Goal: Information Seeking & Learning: Check status

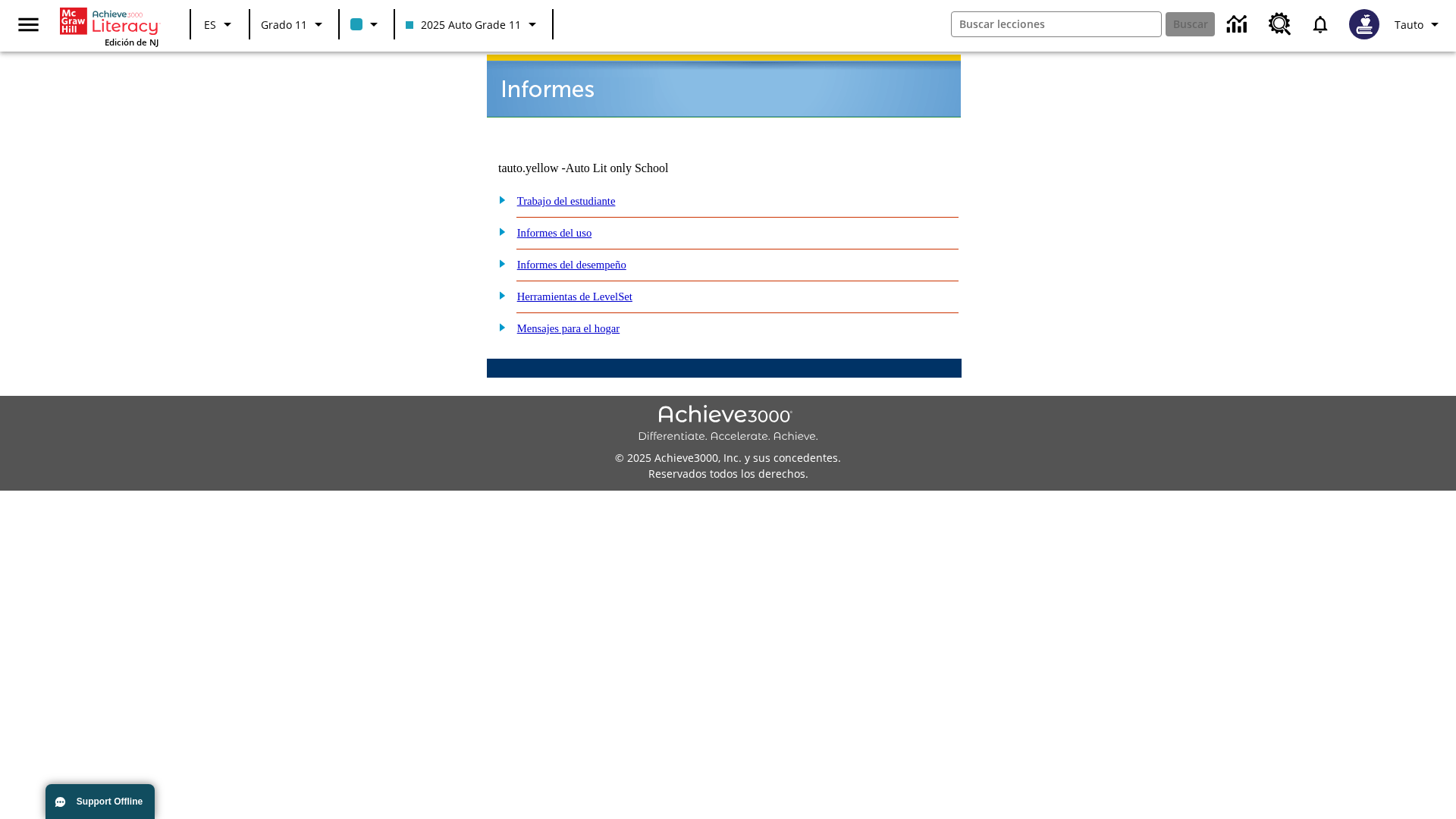
click at [567, 227] on link "Informes del uso" at bounding box center [555, 233] width 75 height 12
click at [0, 0] on link "¿Cuáles de mis estudiantes están usando el programa?" at bounding box center [0, 0] width 0 height 0
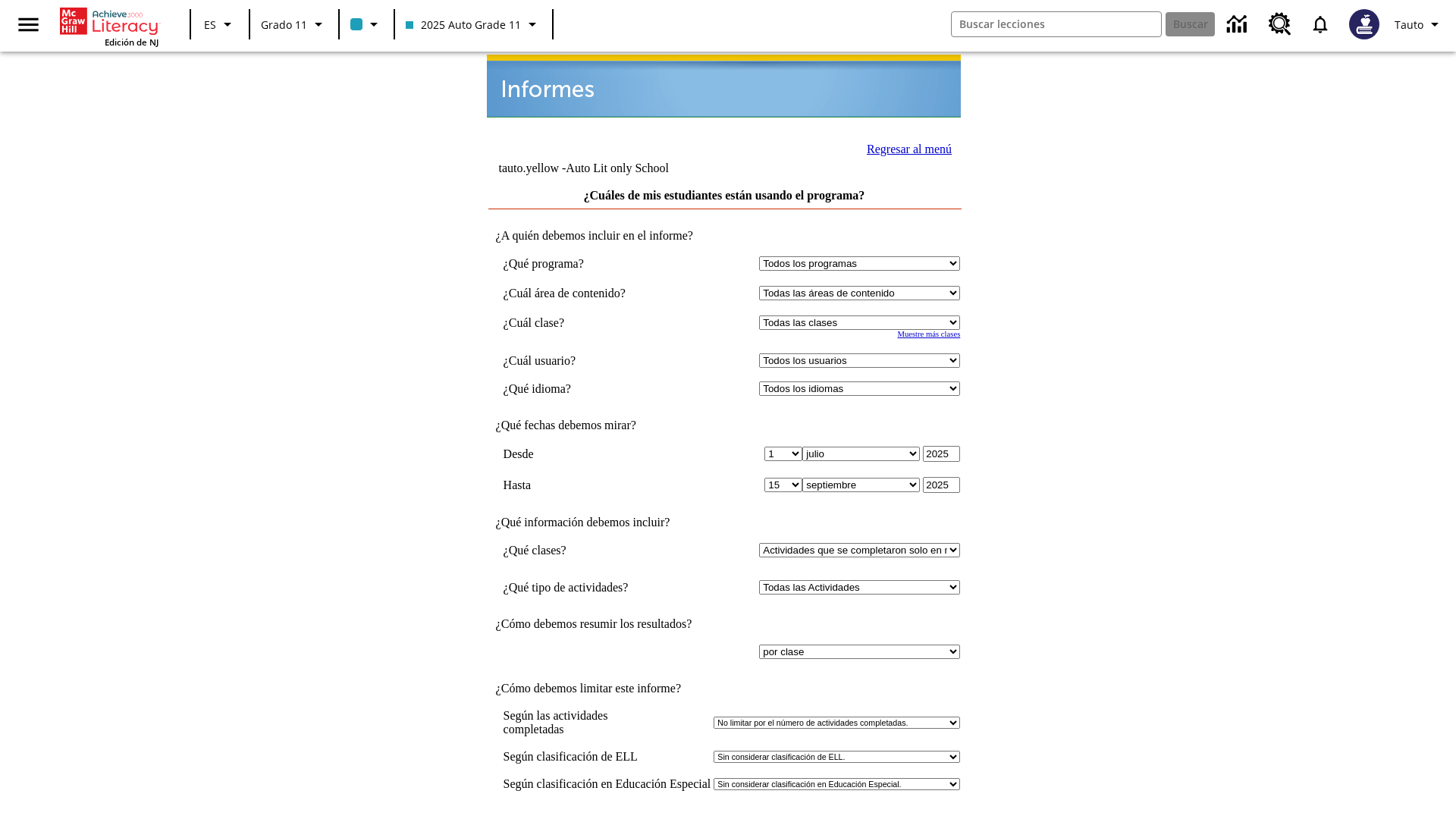
click at [863, 315] on select "Seleccionar una clase: Todas las clases 2025 Auto Grade 11 205 Auto Grade 11 Sa…" at bounding box center [859, 323] width 201 height 15
select select "11133141"
click at [863, 354] on select "Todos los usuarios Puma, Sautoen Puma, Sautoes Puma, Sautoss Twoclasses, Sautoe…" at bounding box center [859, 361] width 201 height 15
select select "21437114"
click at [725, 818] on input "Ver Informe" at bounding box center [724, 835] width 70 height 16
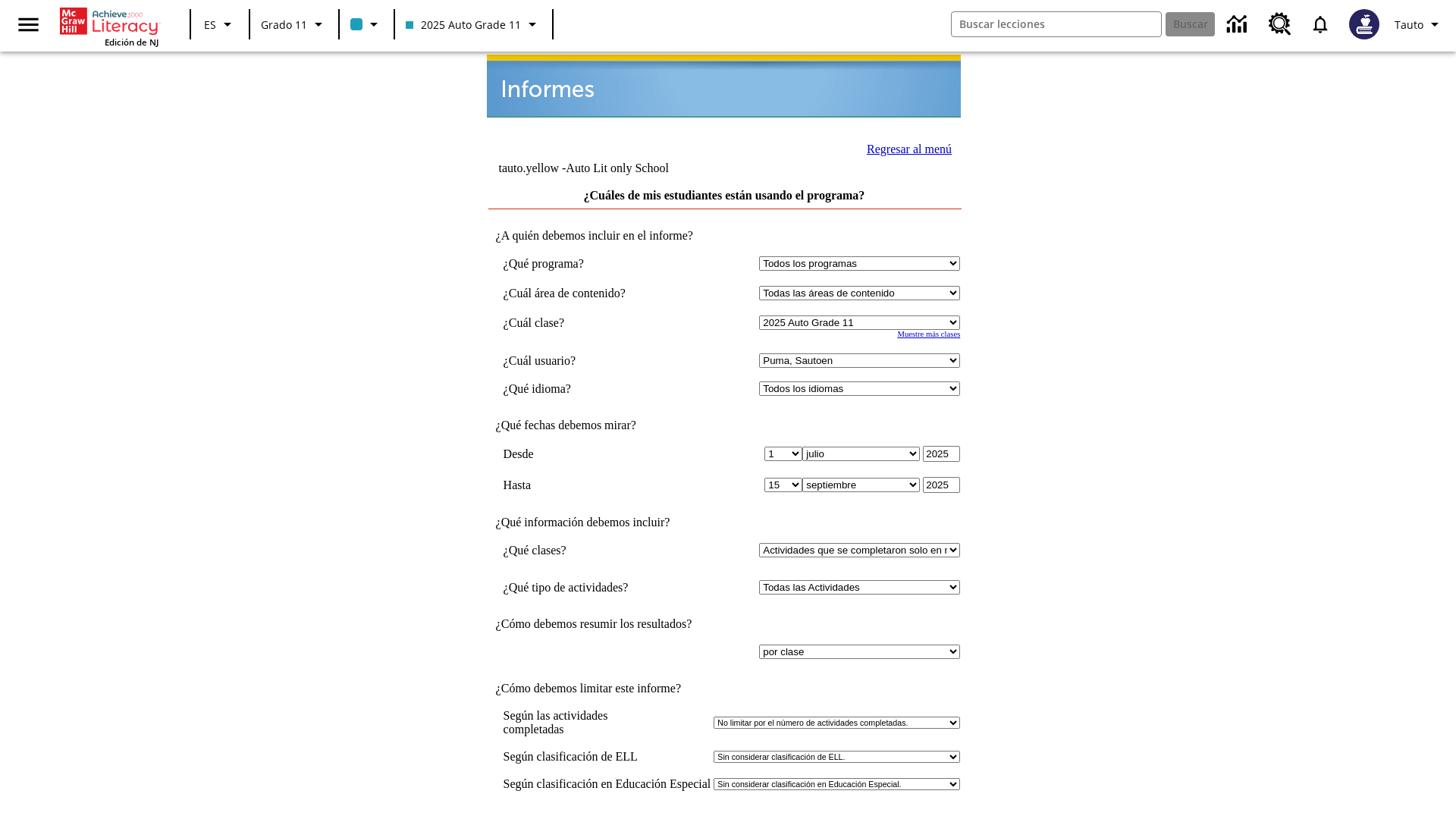
click at [905, 147] on link "Regresar al menú" at bounding box center [910, 149] width 85 height 13
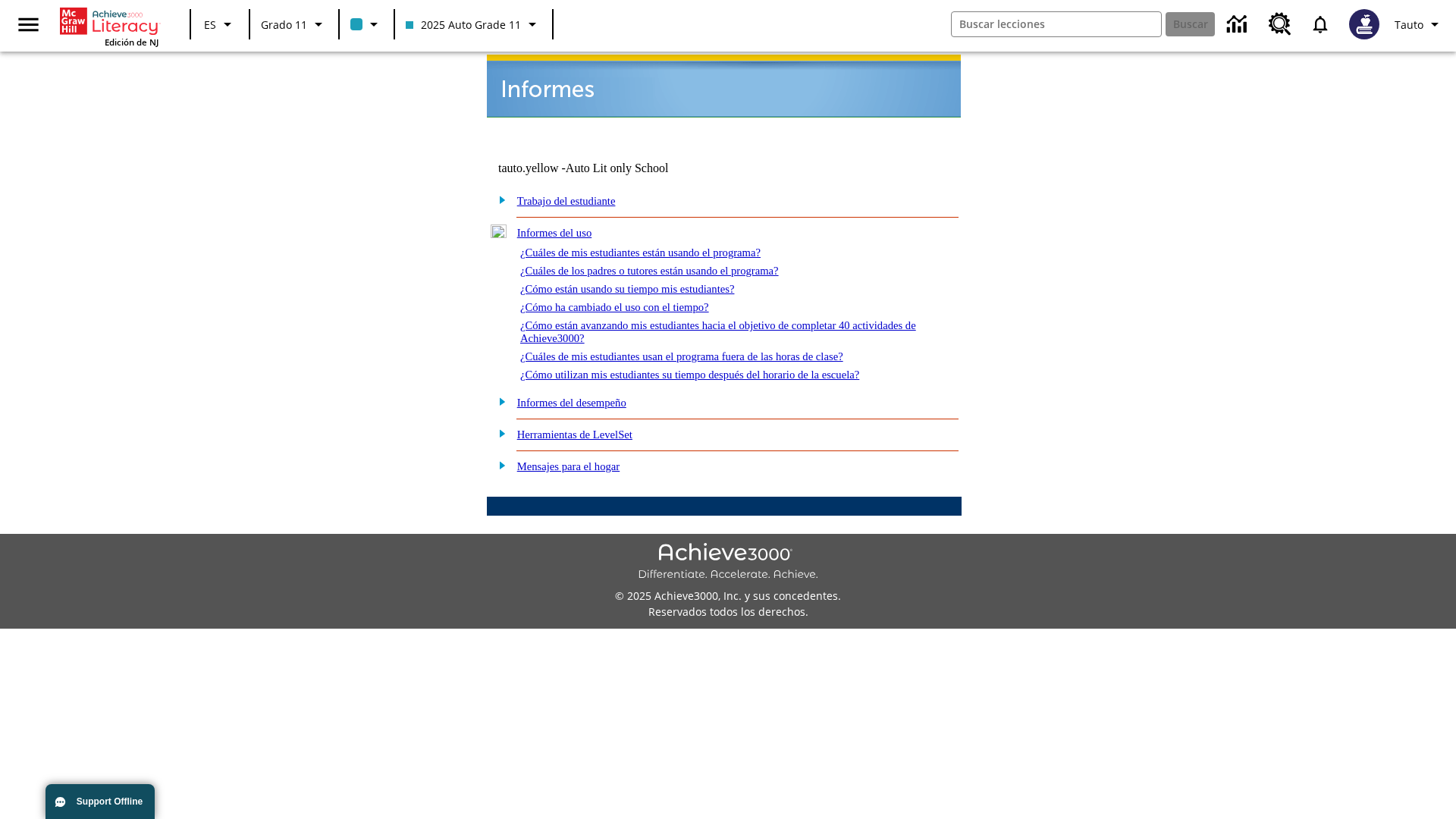
click at [671, 265] on link "¿Cuáles de los padres o tutores están usando el programa?" at bounding box center [649, 270] width 259 height 12
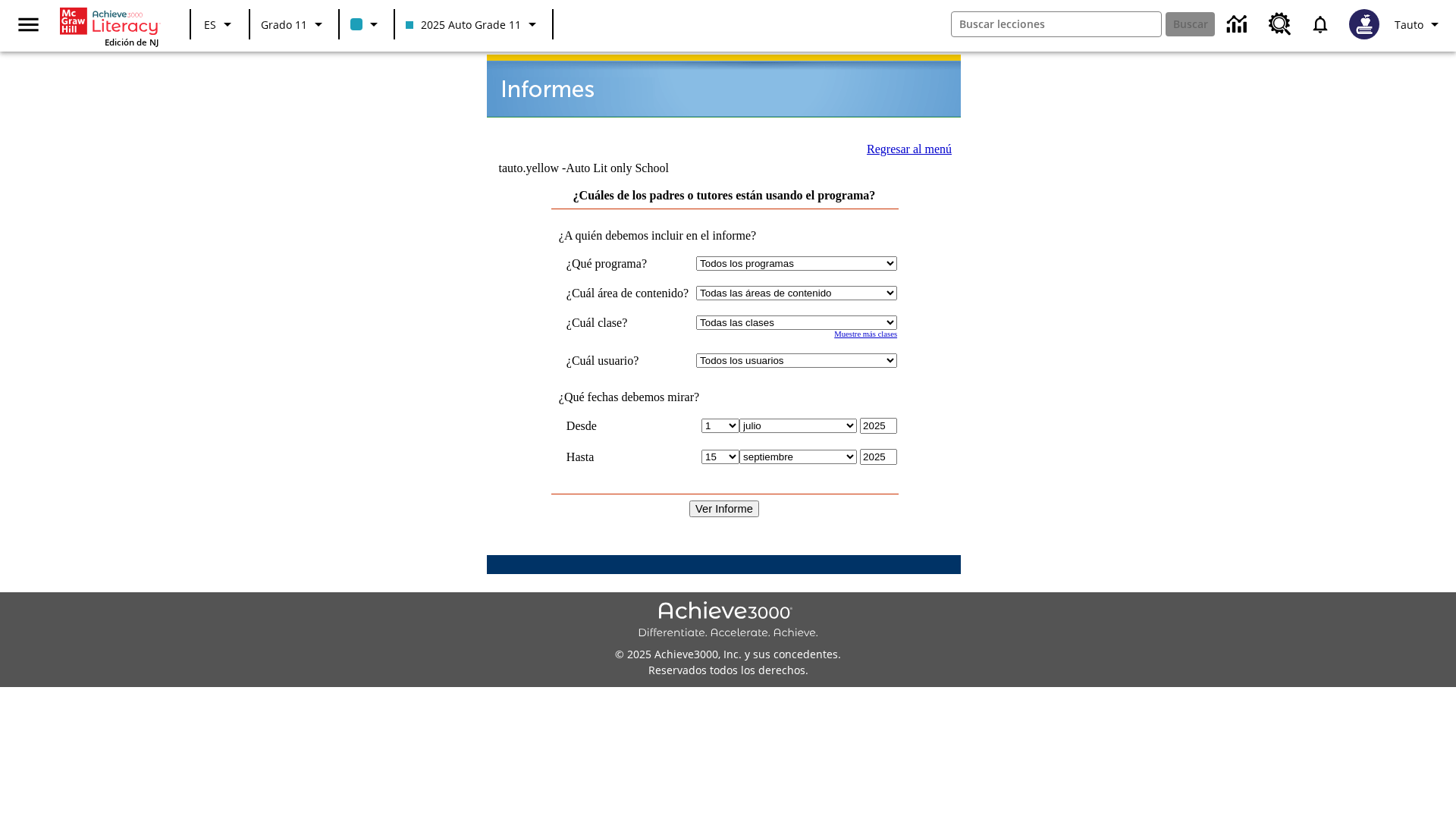
select select "11133141"
click at [811, 354] on select "Todos los usuarios Puma, Sautoen Puma, Sautoes Puma, Sautoss Twoclasses, Sautoe…" at bounding box center [796, 361] width 201 height 15
select select "21437114"
click at [725, 500] on input "Ver Informe" at bounding box center [724, 509] width 70 height 16
click at [903, 147] on link "Regresar al menú" at bounding box center [910, 149] width 85 height 13
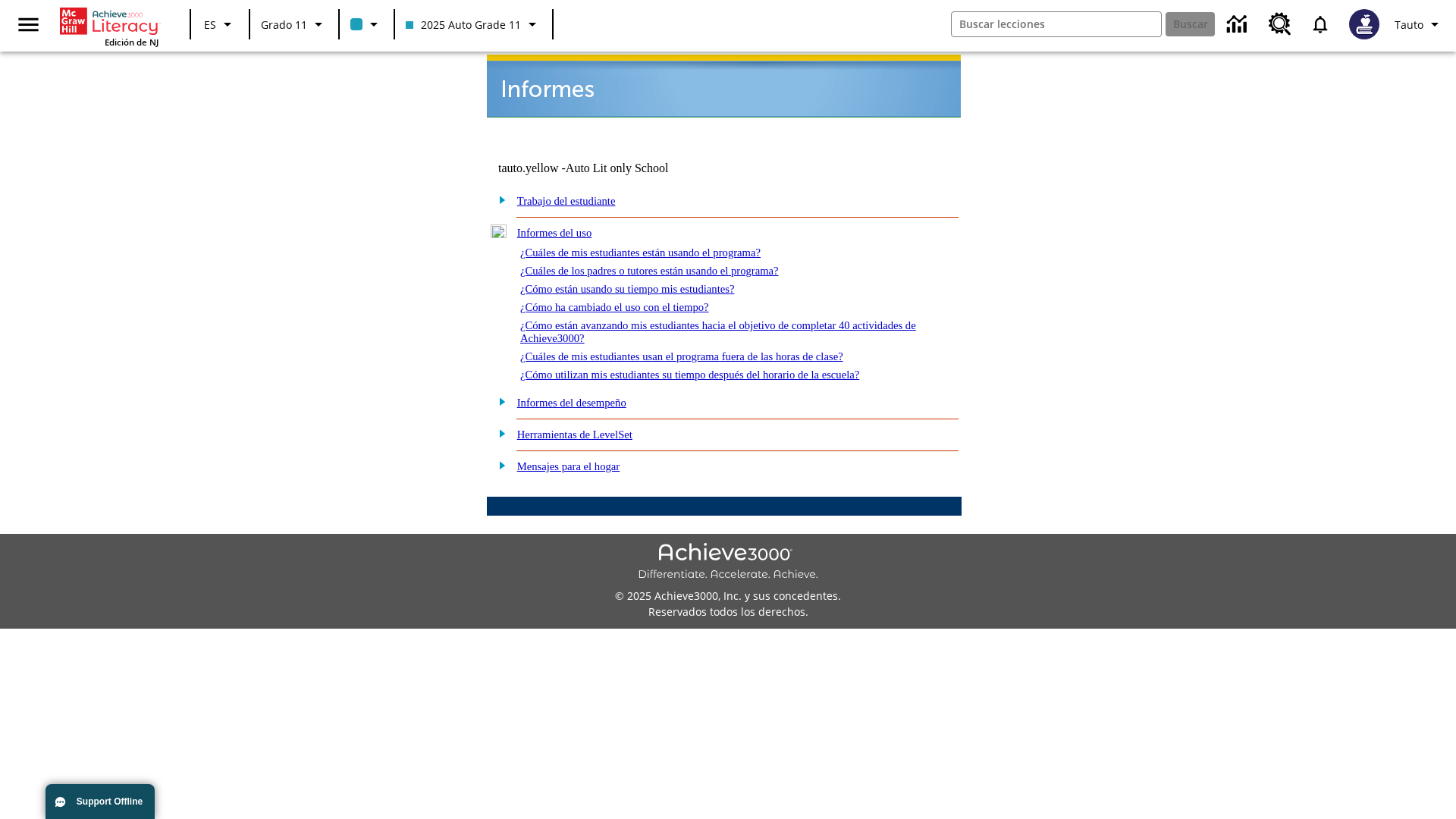
click at [645, 283] on link "¿Cómo están usando su tiempo mis estudiantes?" at bounding box center [627, 288] width 215 height 12
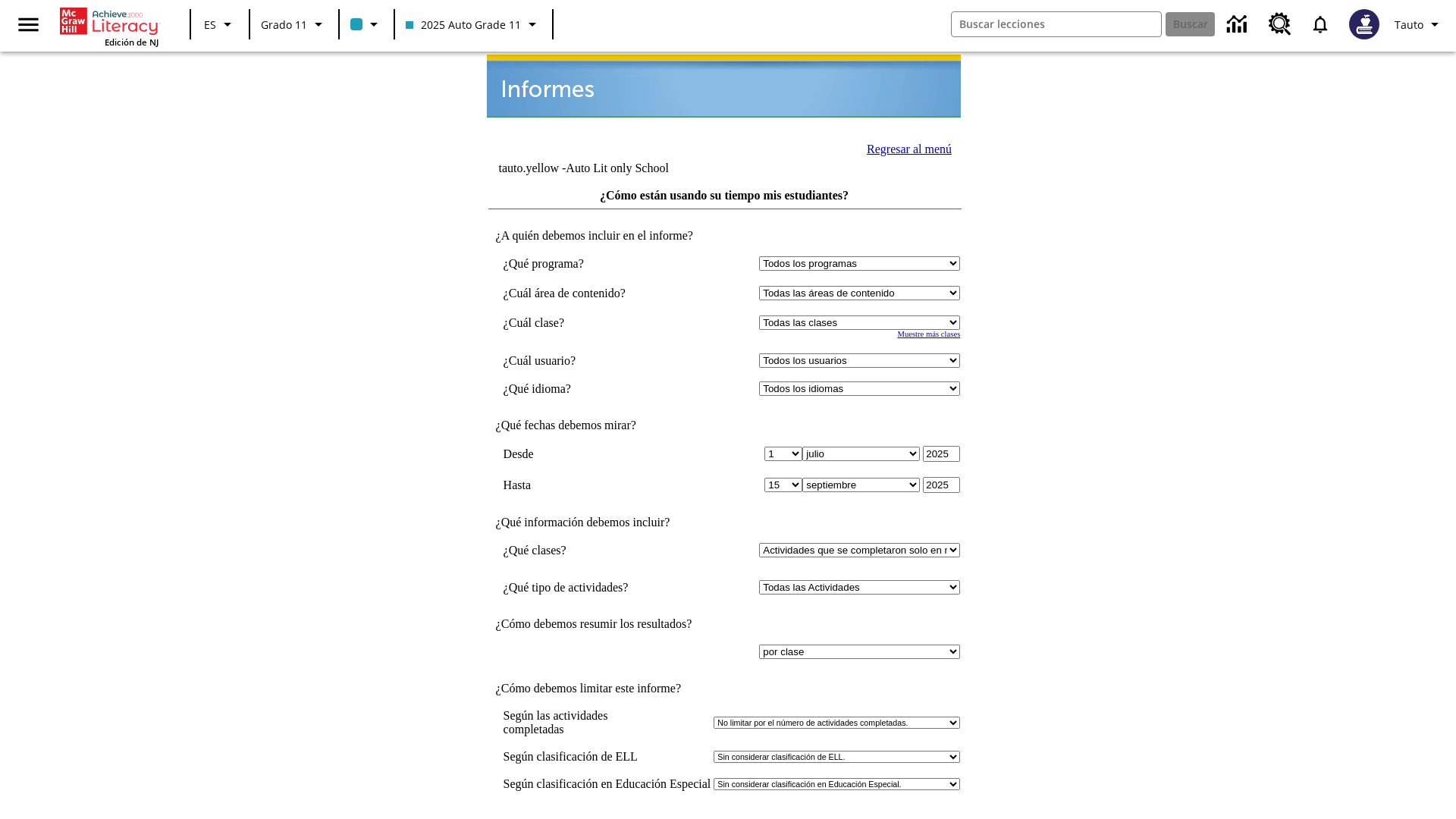
click at [863, 315] on select "Seleccionar una clase: Todas las clases 2025 Auto Grade 11 205 Auto Grade 11 Sa…" at bounding box center [859, 323] width 201 height 15
select select "11133141"
select select "21437114"
click at [725, 818] on input "Ver Informe" at bounding box center [724, 835] width 70 height 16
click at [905, 147] on link "Regresar al menú" at bounding box center [910, 149] width 85 height 13
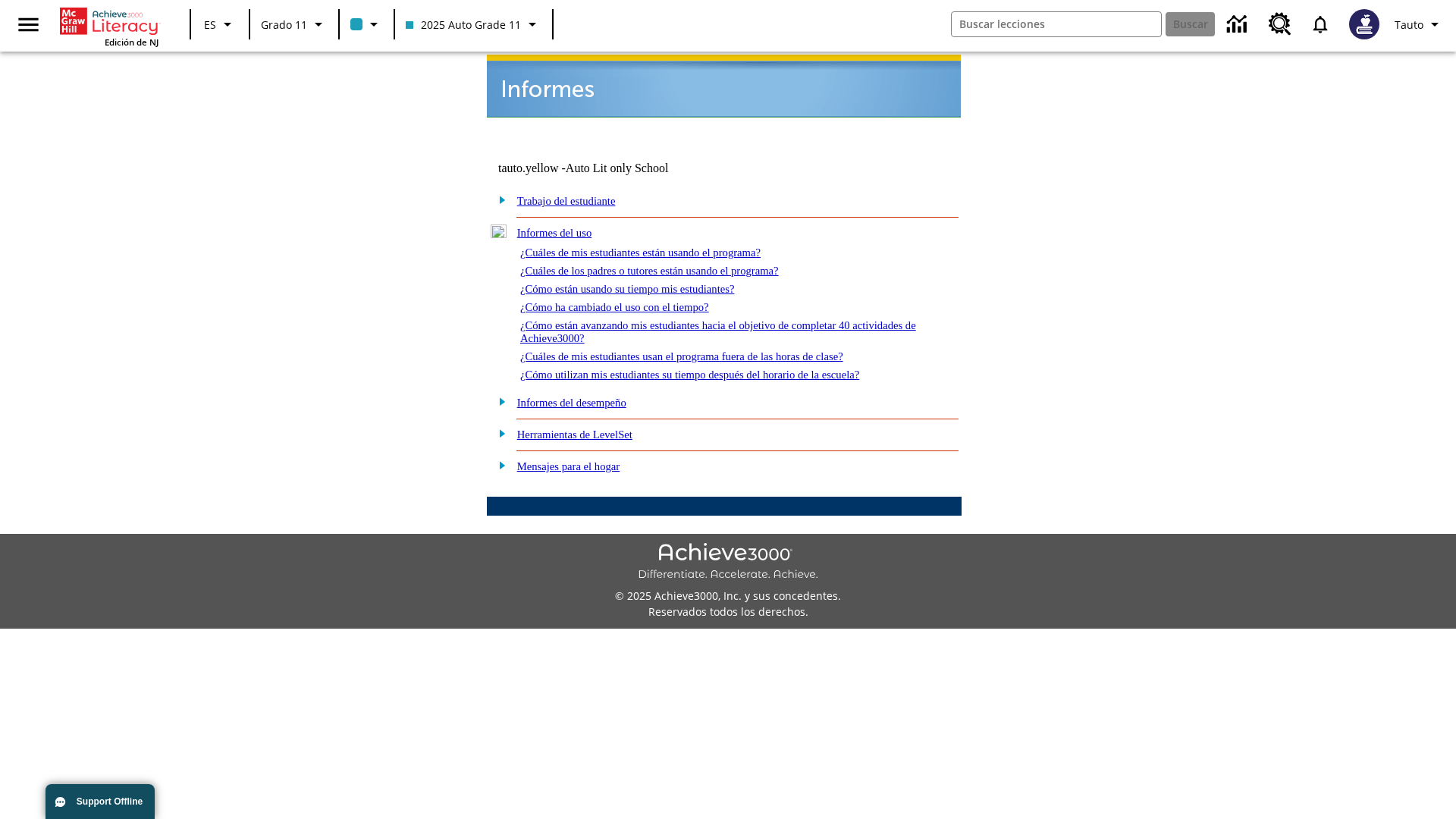
click at [628, 301] on link "¿Cómo ha cambiado el uso con el tiempo?" at bounding box center [614, 307] width 189 height 12
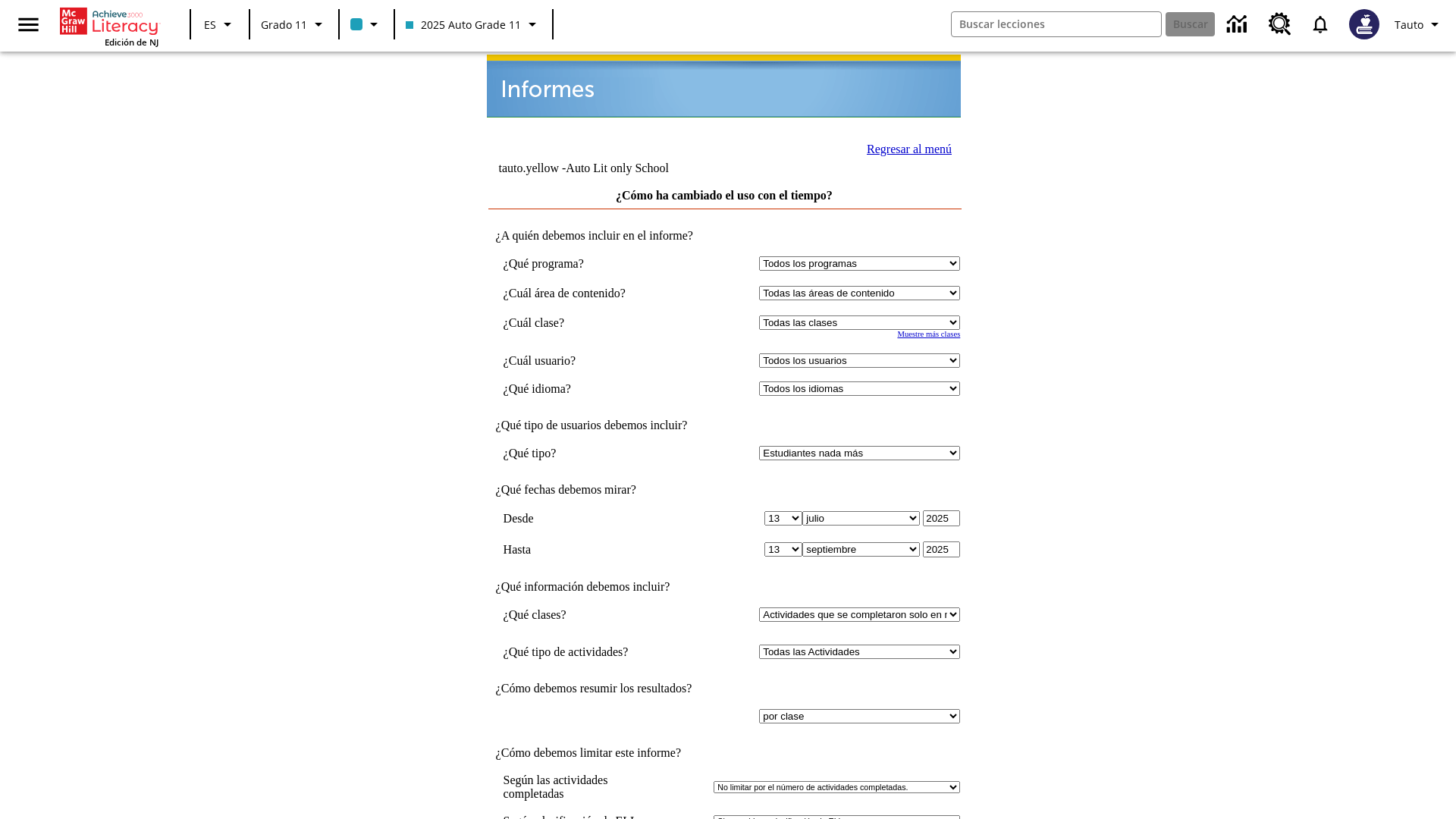
click at [863, 315] on select "Seleccionar una clase: Todas las clases 2025 Auto Grade 11 205 Auto Grade 11 Sa…" at bounding box center [859, 323] width 201 height 15
select select "11133141"
select select "21437114"
click at [905, 147] on link "Regresar al menú" at bounding box center [910, 149] width 85 height 13
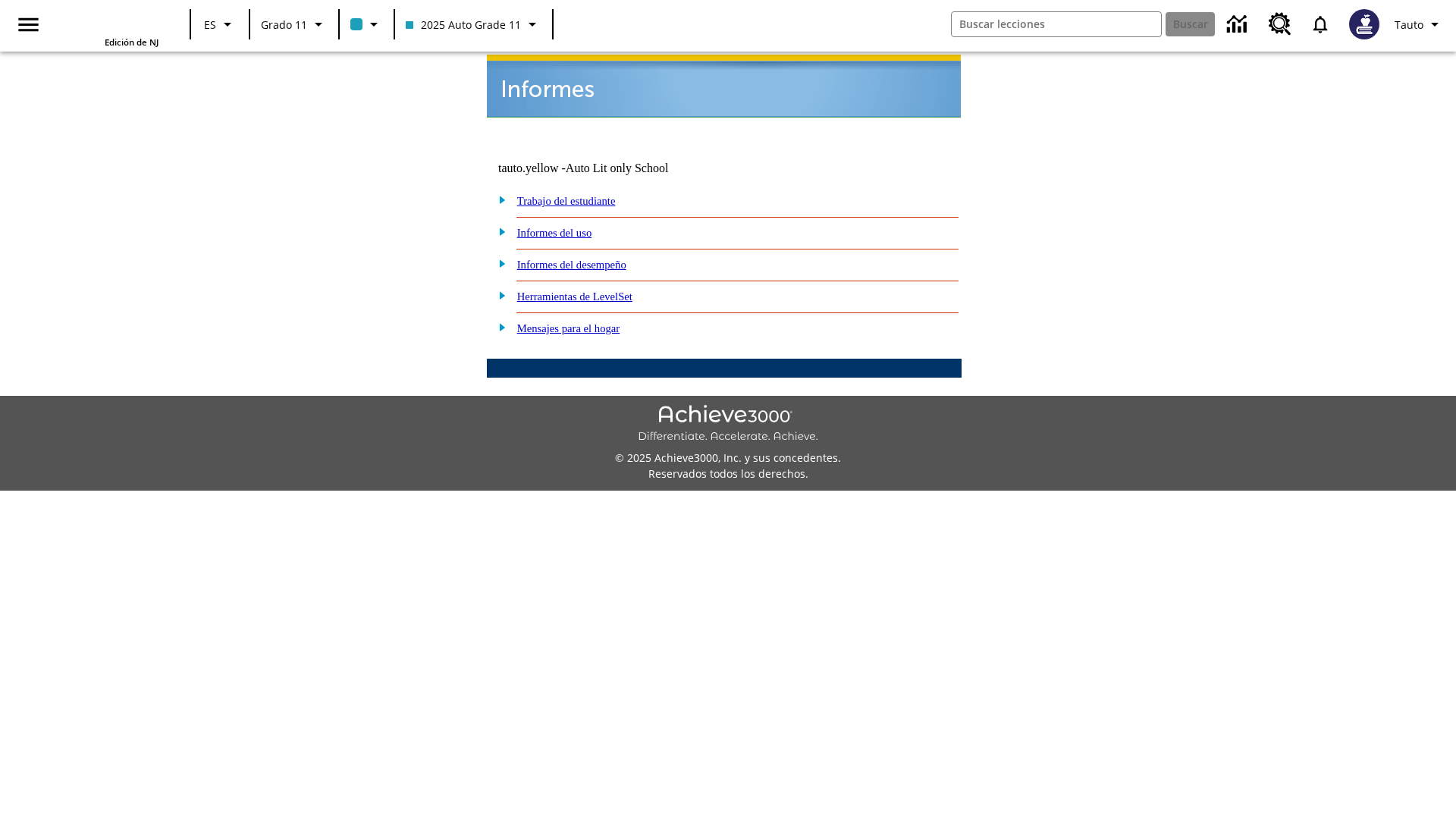
click at [0, 0] on link "¿Cómo están avanzando mis estudiantes hacia el objetivo de completar 40 activid…" at bounding box center [0, 0] width 0 height 0
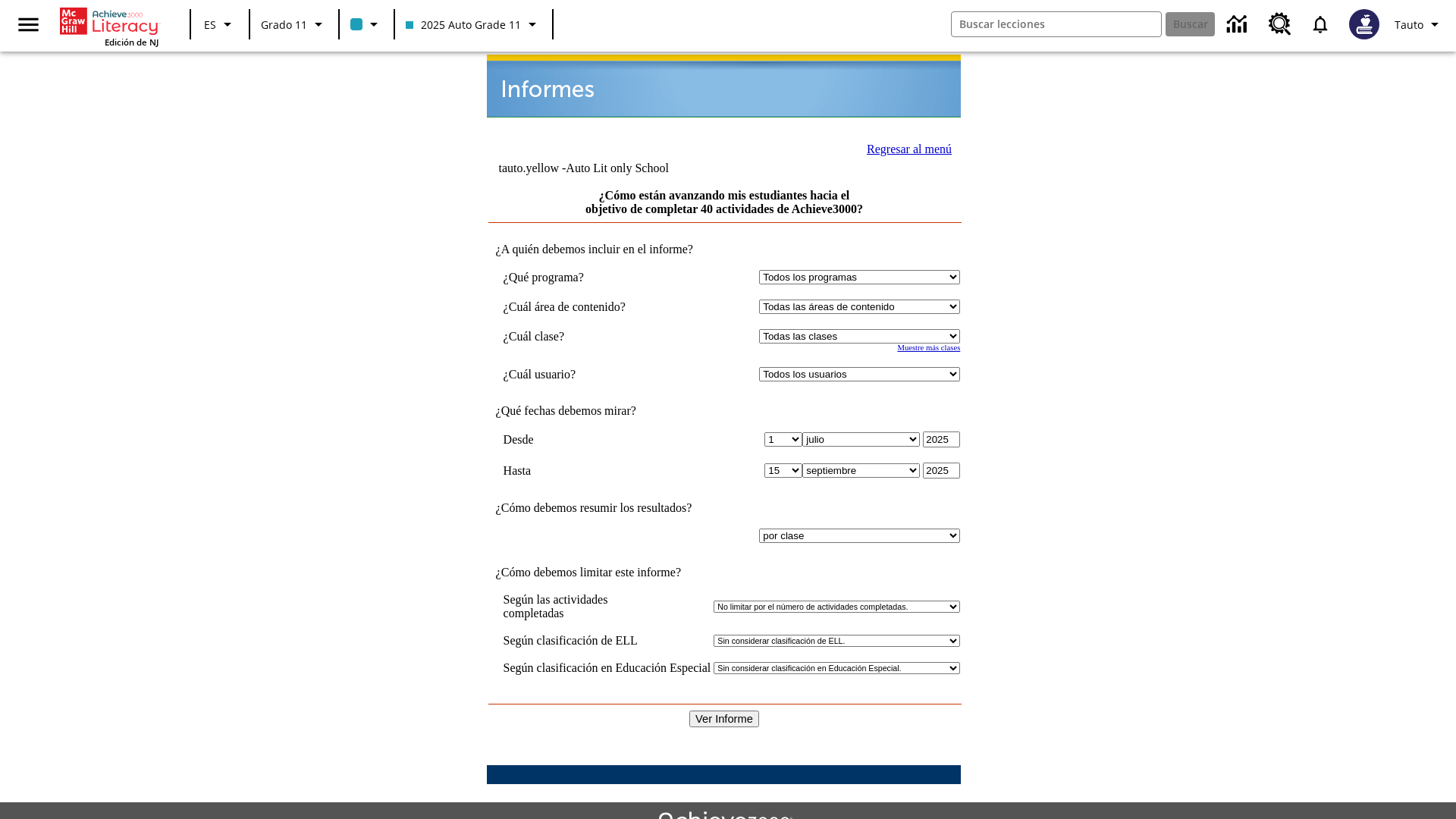
select select "11133141"
select select "21437114"
click at [725, 711] on input "Ver Informe" at bounding box center [724, 719] width 70 height 16
click at [905, 147] on link "Regresar al menú" at bounding box center [910, 149] width 85 height 13
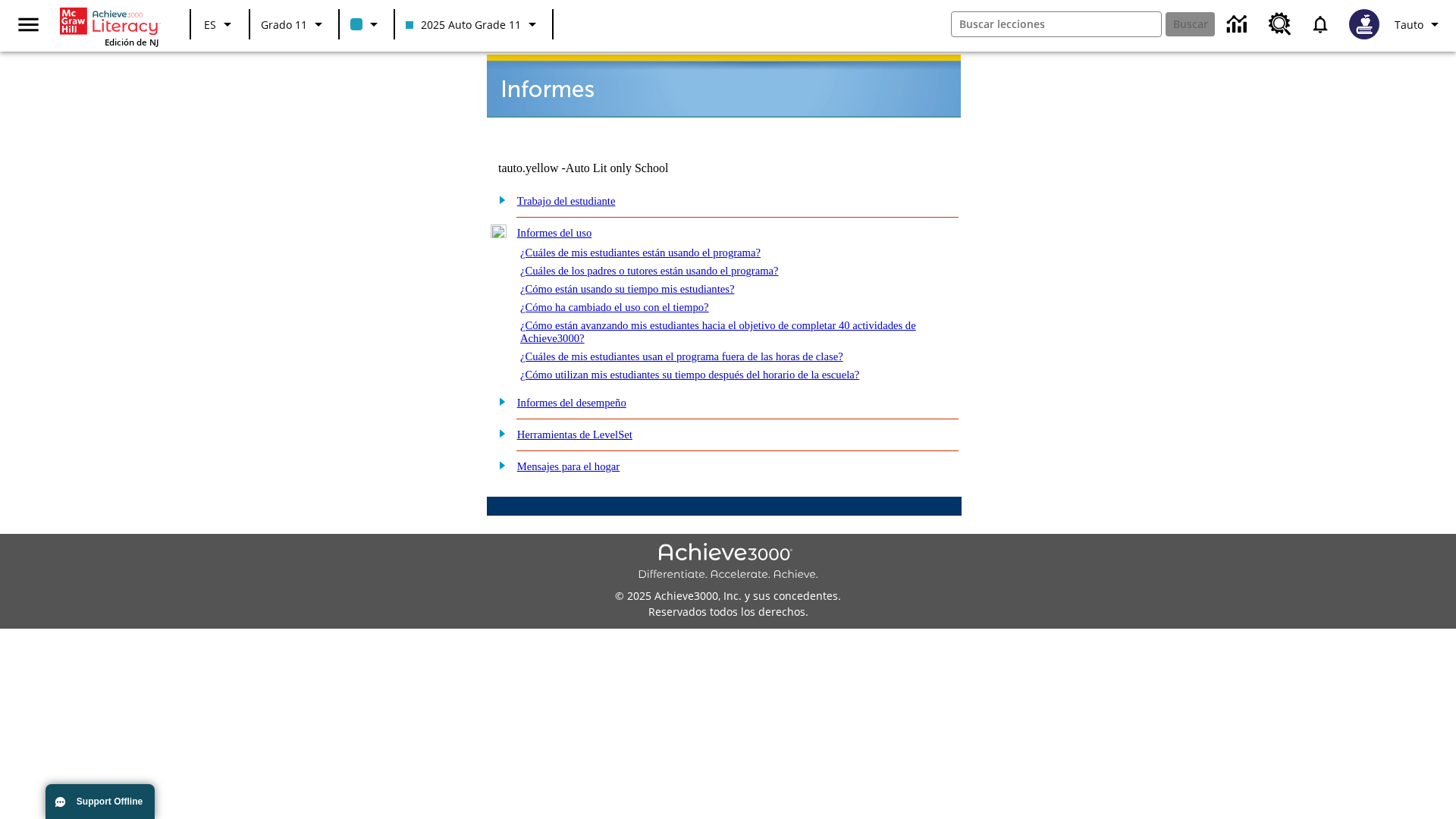
click at [709, 351] on link "¿Cuáles de mis estudiantes usan el programa fuera de las horas de clase?" at bounding box center [681, 356] width 323 height 12
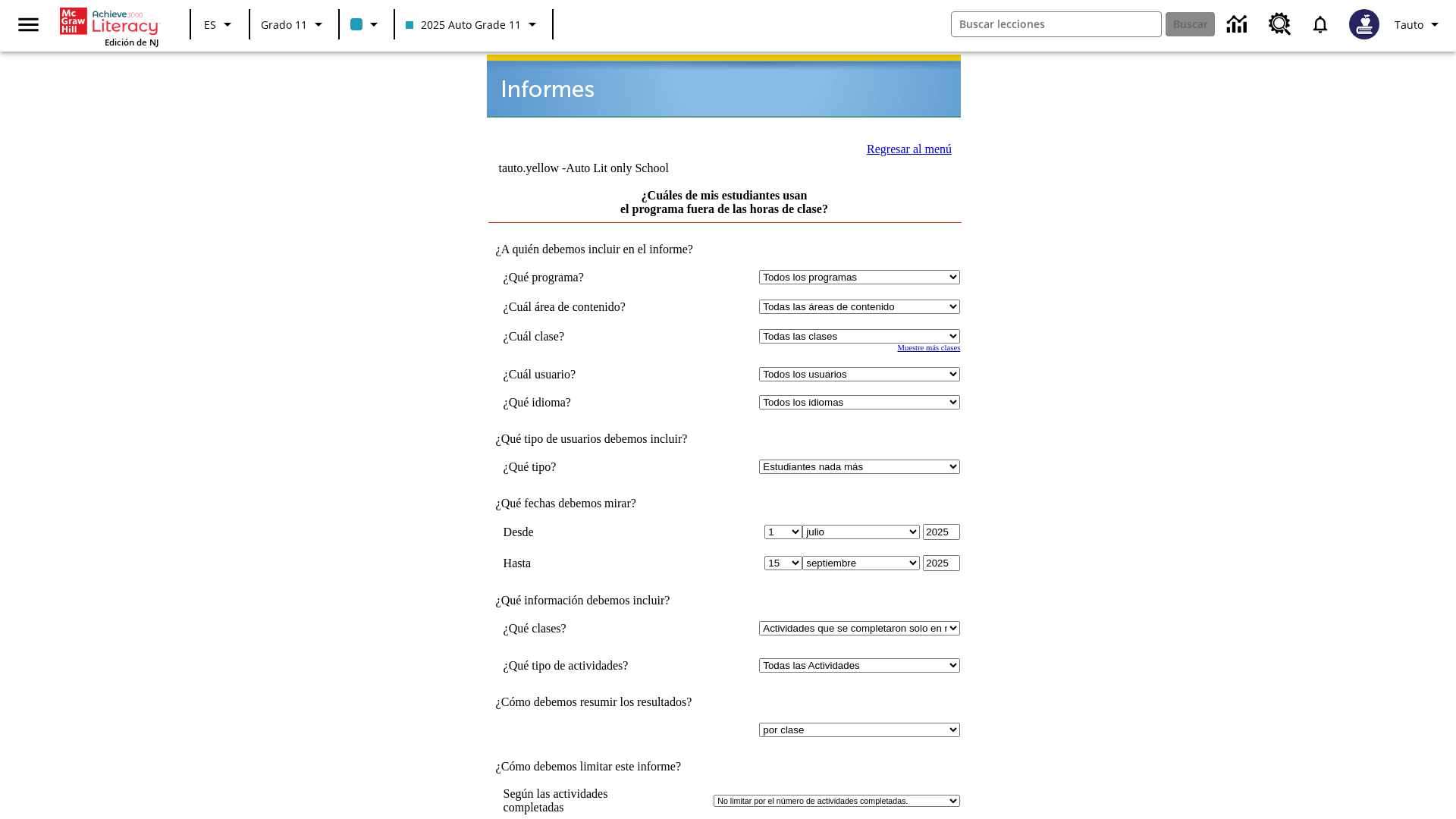
click at [863, 329] on select "Seleccionar una clase: Todas las clases 2025 Auto Grade 11 205 Auto Grade 11 Sa…" at bounding box center [859, 337] width 201 height 15
select select "11133141"
click at [863, 367] on select "Todos los usuarios Puma, Sautoen Puma, Sautoes Puma, Sautoss Twoclasses, Sautoe…" at bounding box center [859, 374] width 201 height 15
select select "21437114"
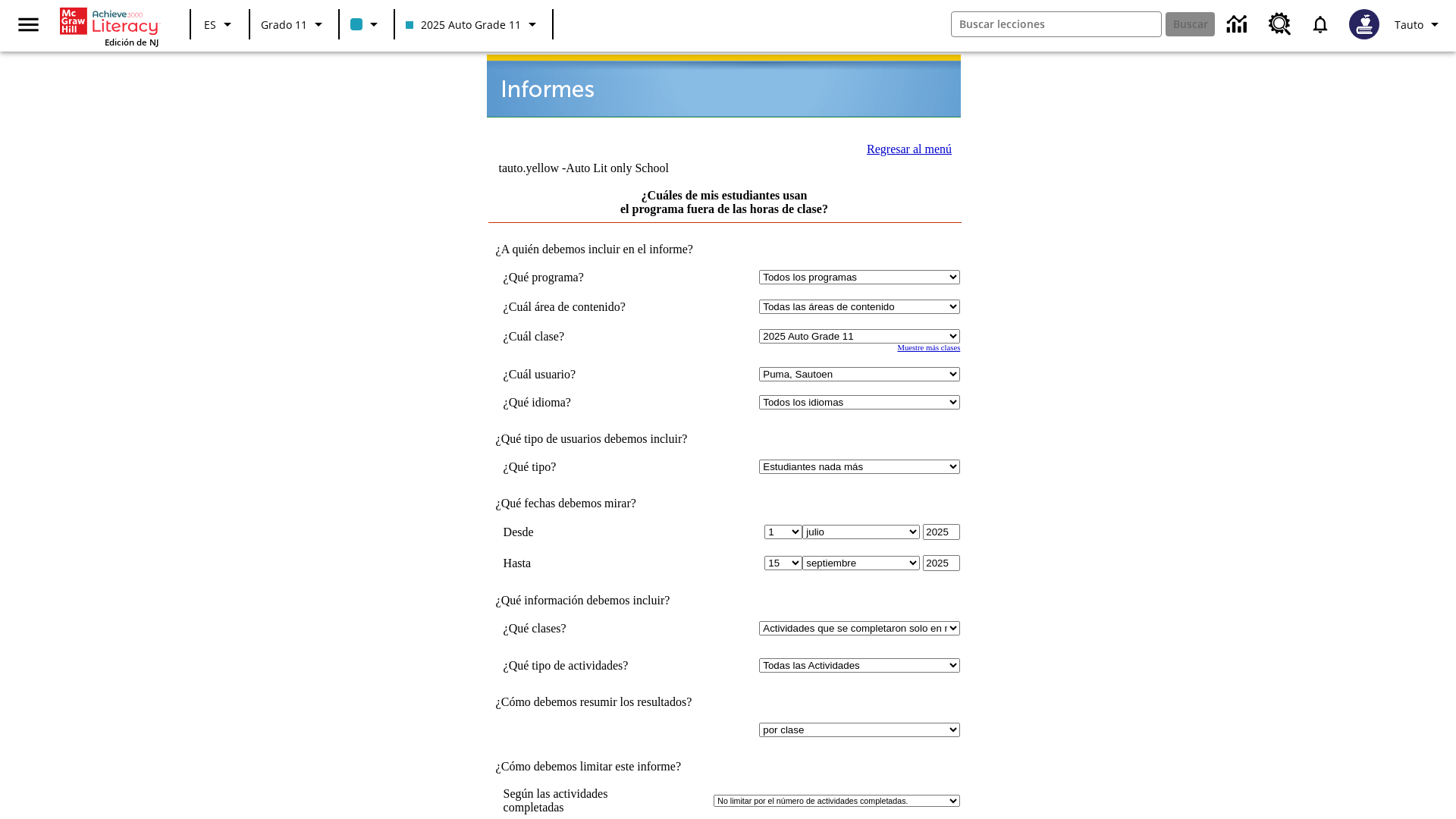
scroll to position [11, 0]
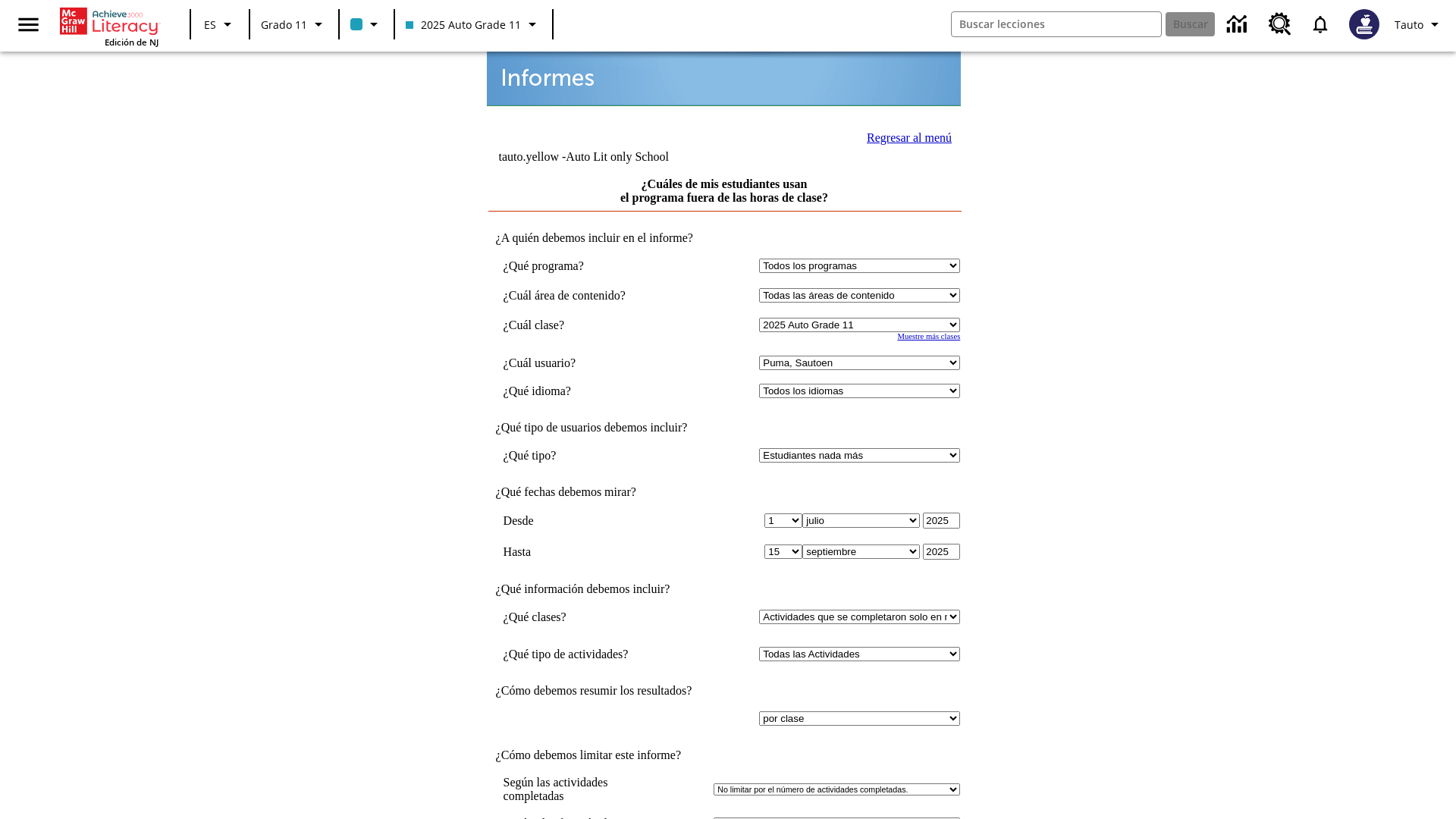
click at [905, 136] on link "Regresar al menú" at bounding box center [910, 138] width 85 height 13
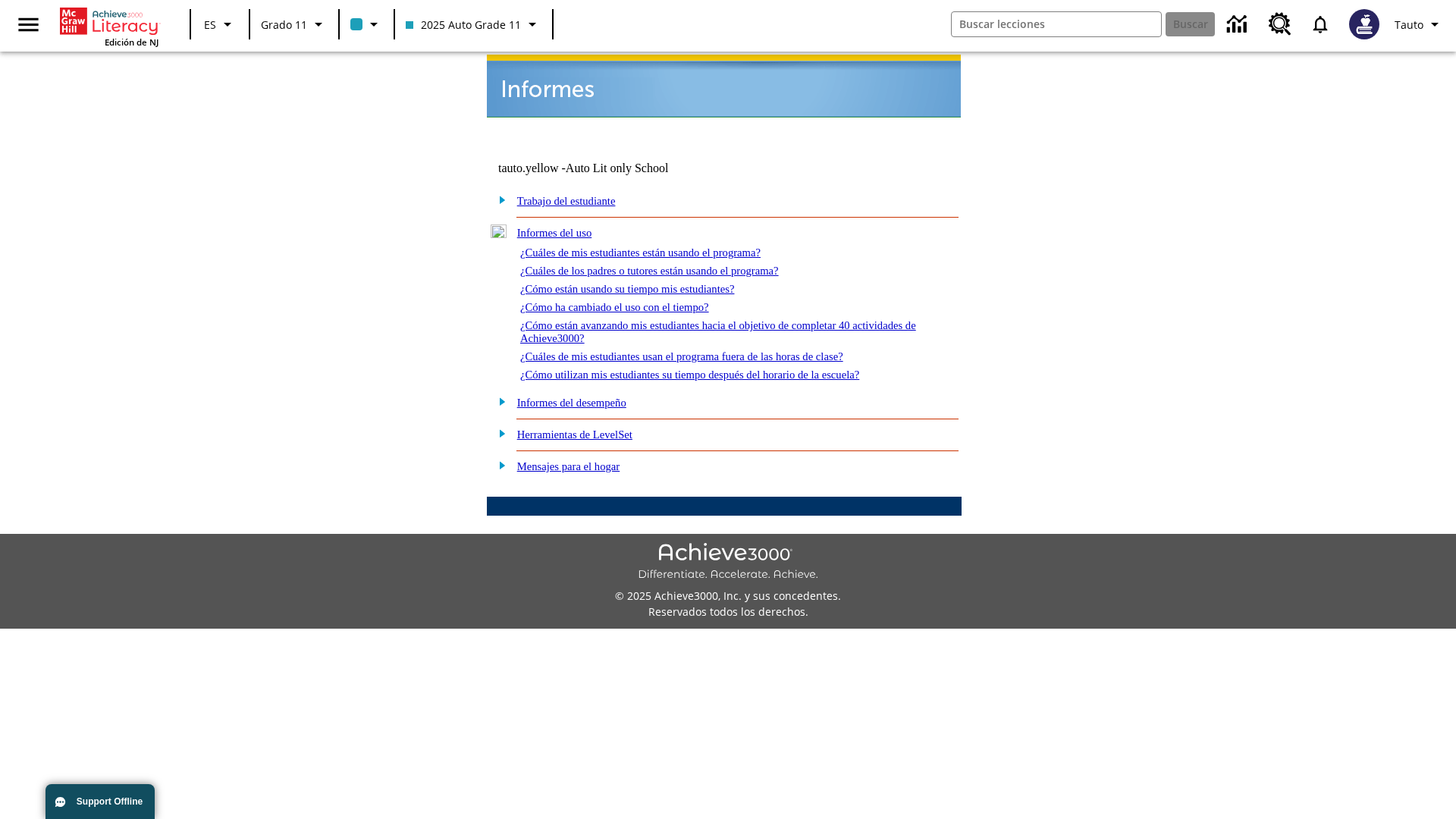
click at [716, 369] on link "¿Cómo utilizan mis estudiantes su tiempo después del horario de la escuela?" at bounding box center [690, 374] width 339 height 12
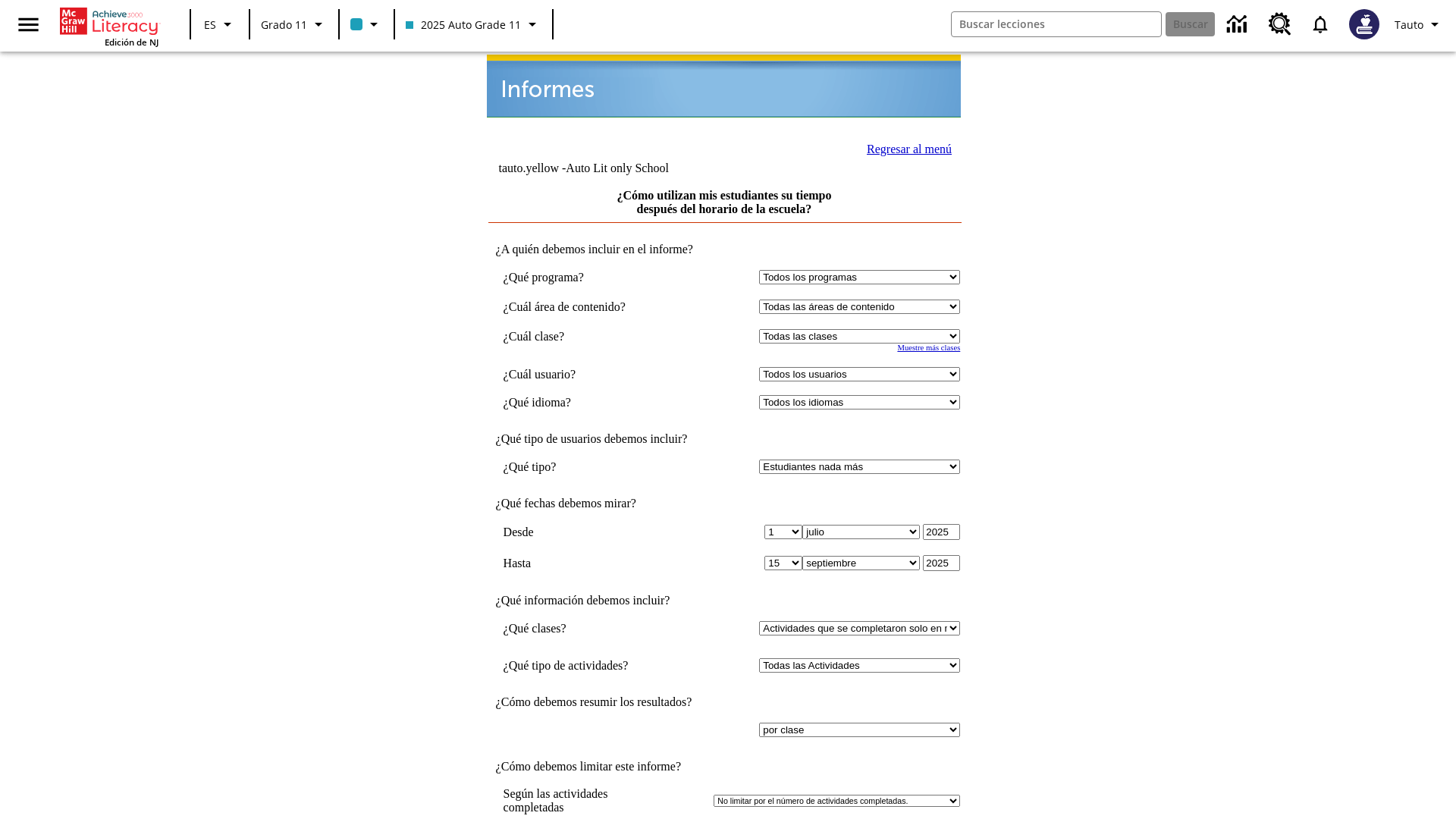
click at [863, 329] on select "Seleccionar una clase: Todas las clases 2025 Auto Grade 11 205 Auto Grade 11 Sa…" at bounding box center [859, 337] width 201 height 15
select select "11133141"
click at [863, 367] on select "Todos los usuarios Puma, Sautoen Puma, Sautoes Puma, Sautoss Twoclasses, Sautoe…" at bounding box center [859, 374] width 201 height 15
select select "21437114"
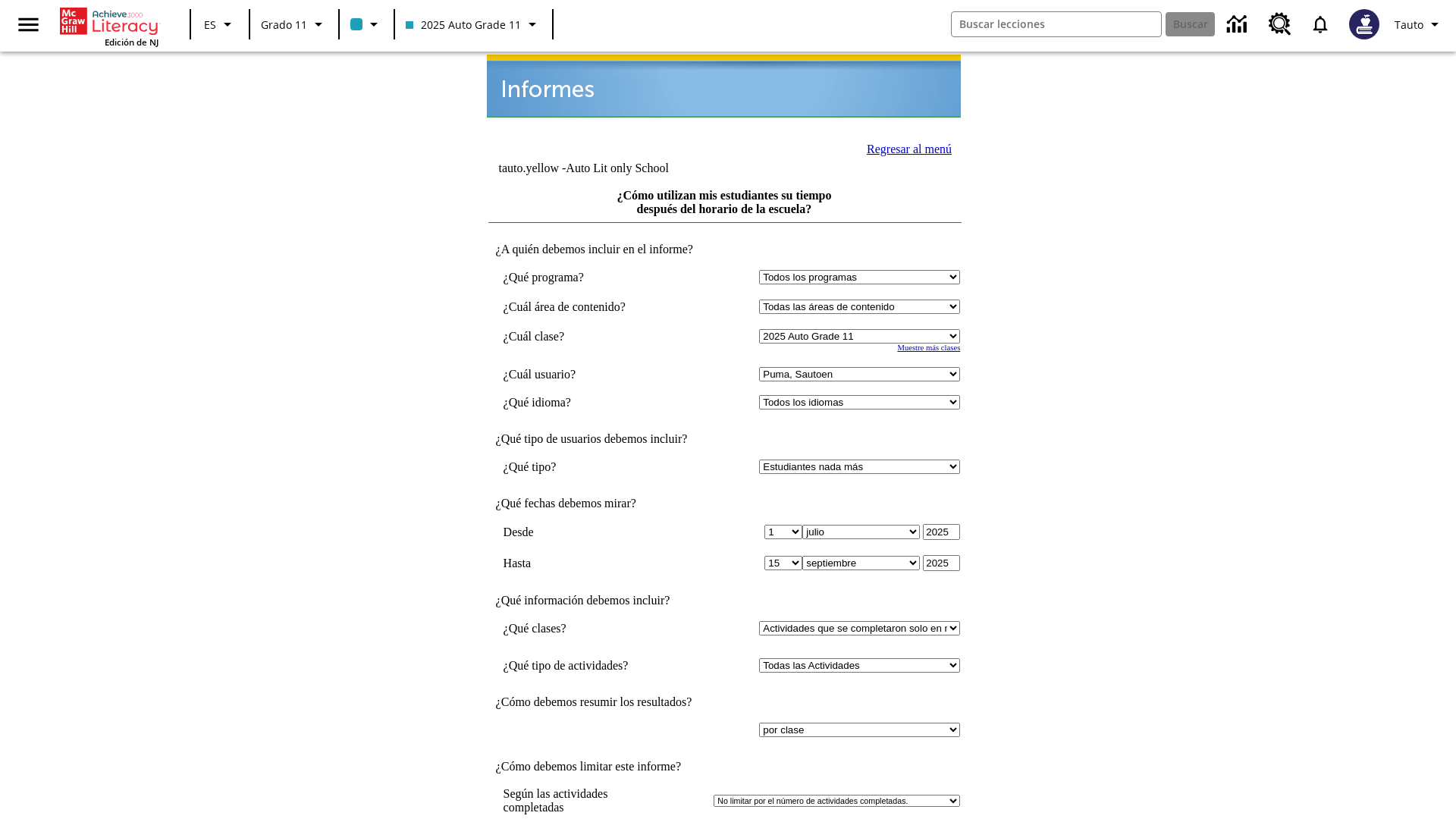
scroll to position [11, 0]
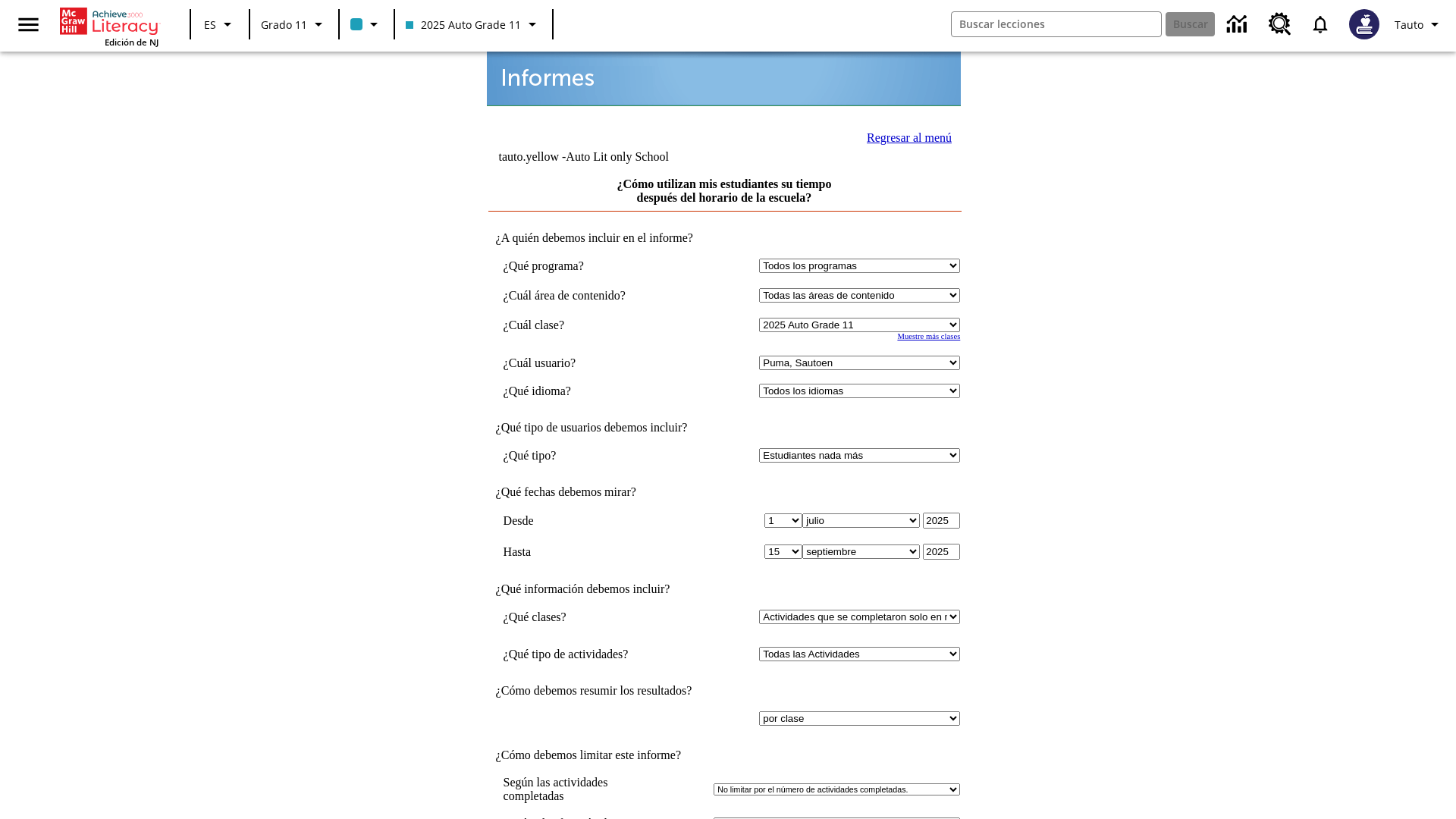
click at [905, 136] on link "Regresar al menú" at bounding box center [910, 138] width 85 height 13
